Goal: Transaction & Acquisition: Obtain resource

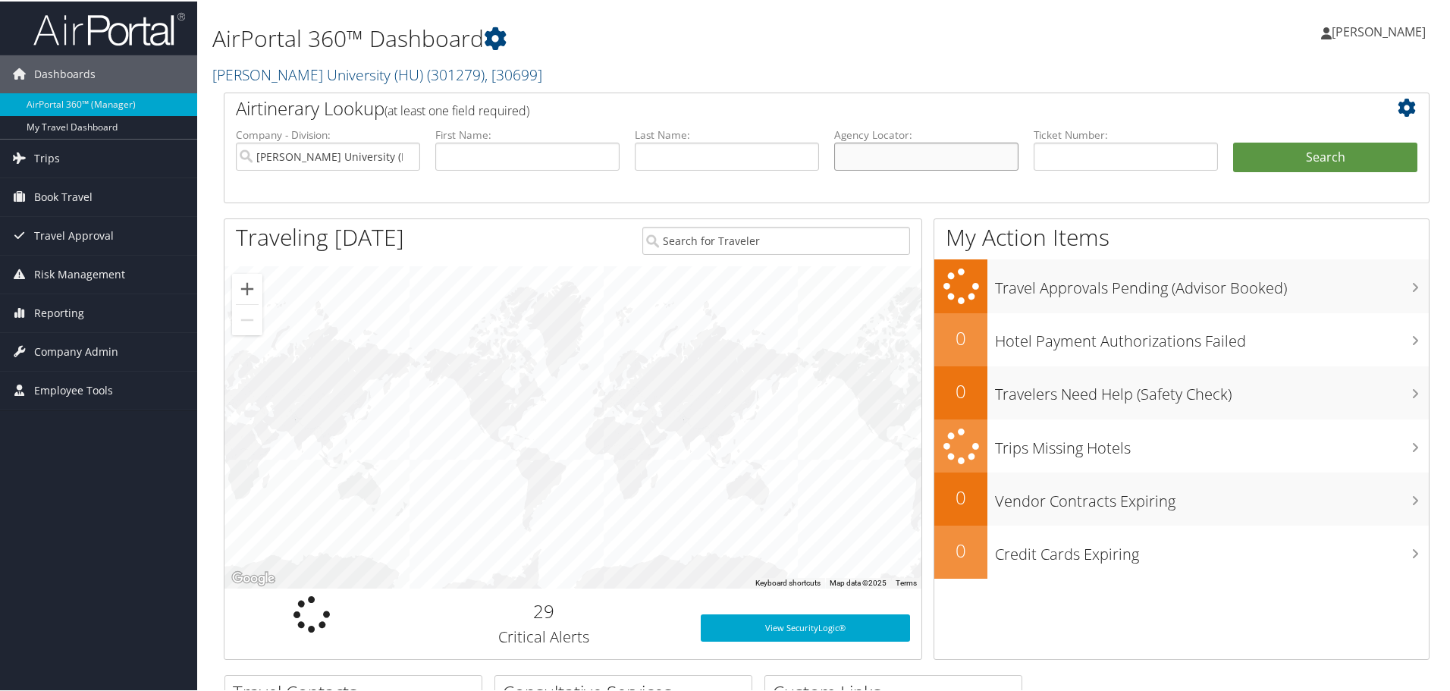
click at [855, 156] on input "text" at bounding box center [926, 155] width 184 height 28
paste input "C6LX2J"
type input "C6LX2J"
click at [1262, 156] on button "Search" at bounding box center [1325, 156] width 184 height 30
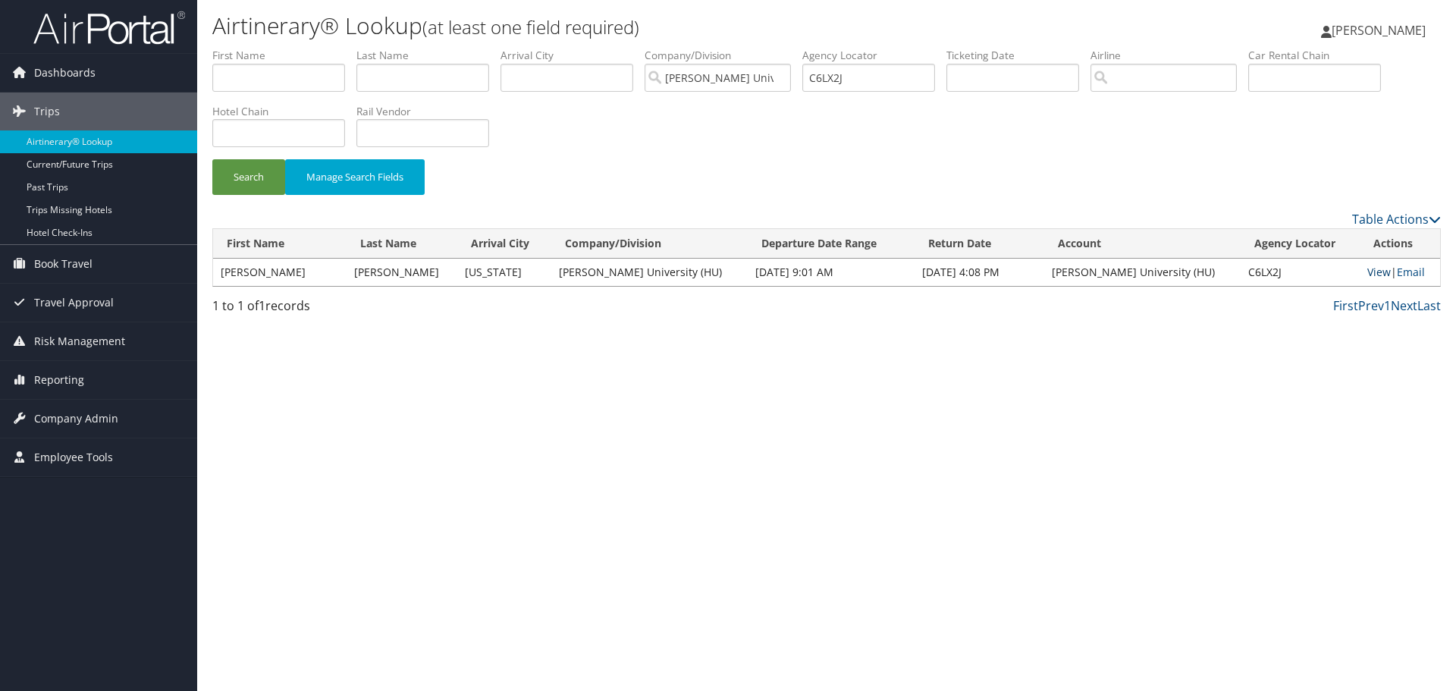
click at [1369, 274] on link "View" at bounding box center [1379, 272] width 24 height 14
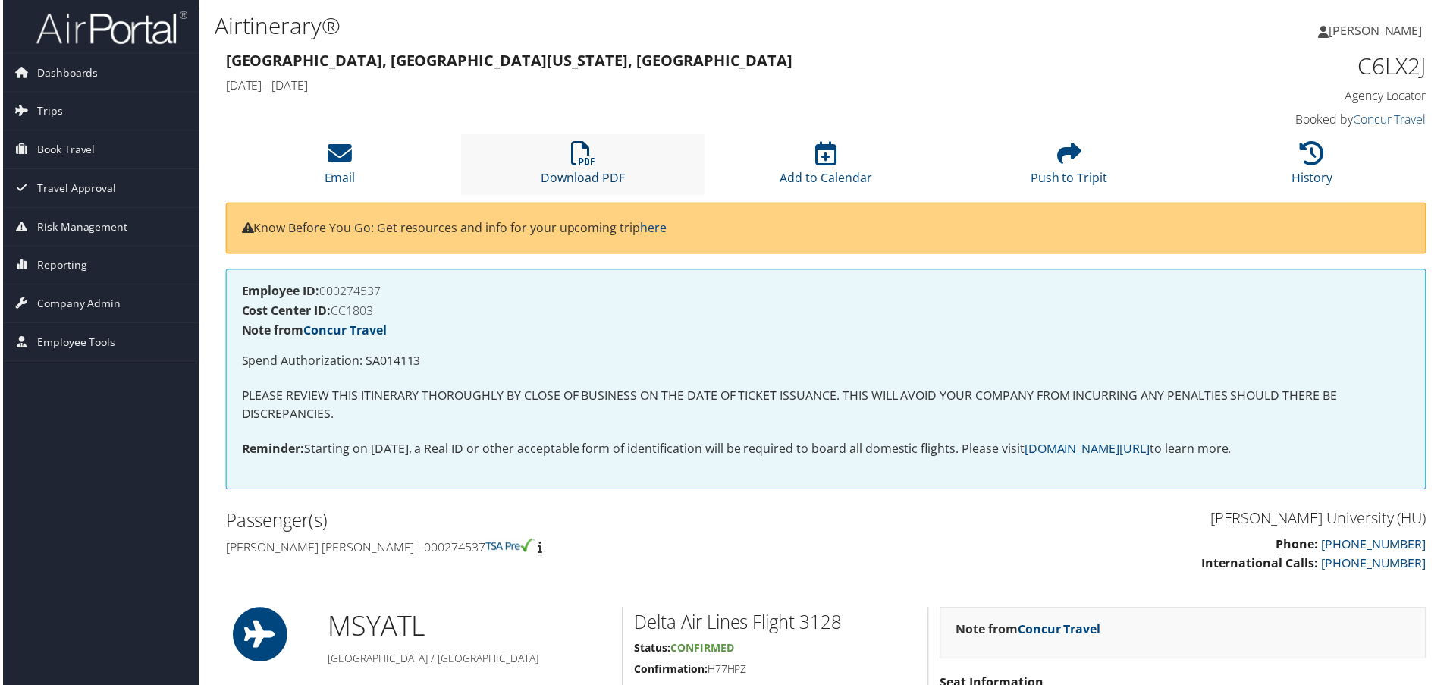
click at [576, 172] on link "Download PDF" at bounding box center [583, 168] width 84 height 36
